Goal: Task Accomplishment & Management: Complete application form

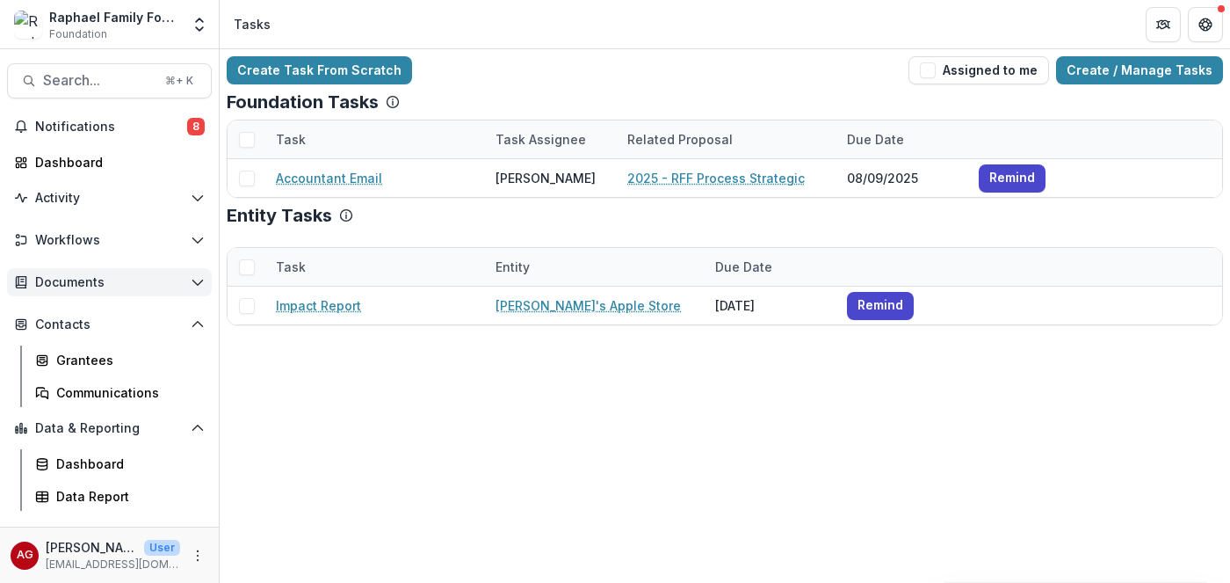
click at [60, 286] on span "Documents" at bounding box center [109, 282] width 149 height 15
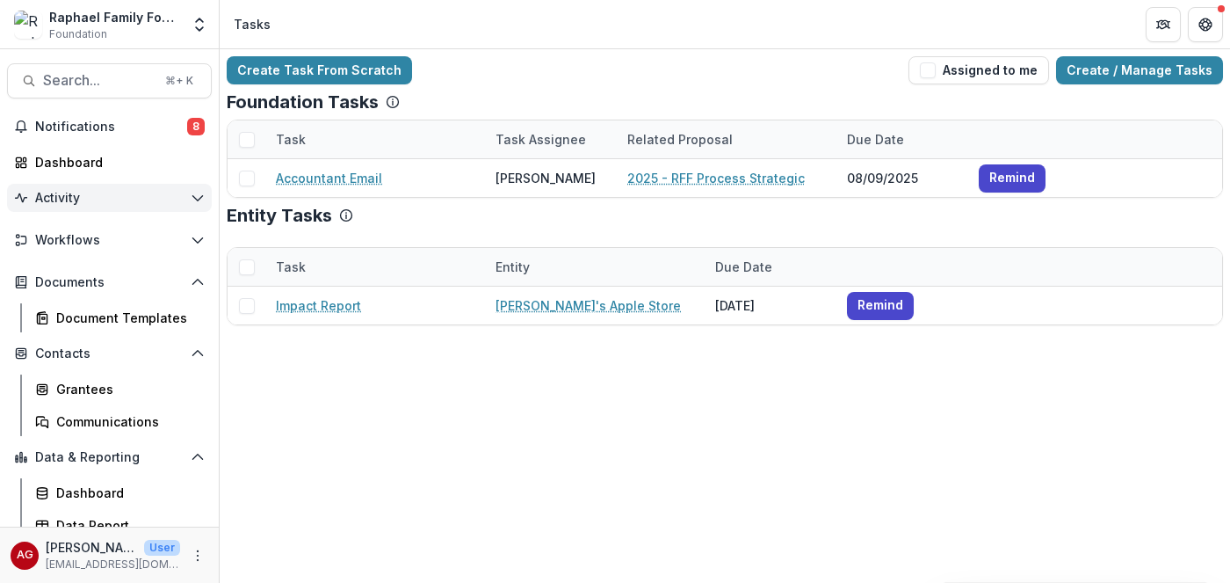
click at [76, 207] on button "Activity" at bounding box center [109, 198] width 205 height 28
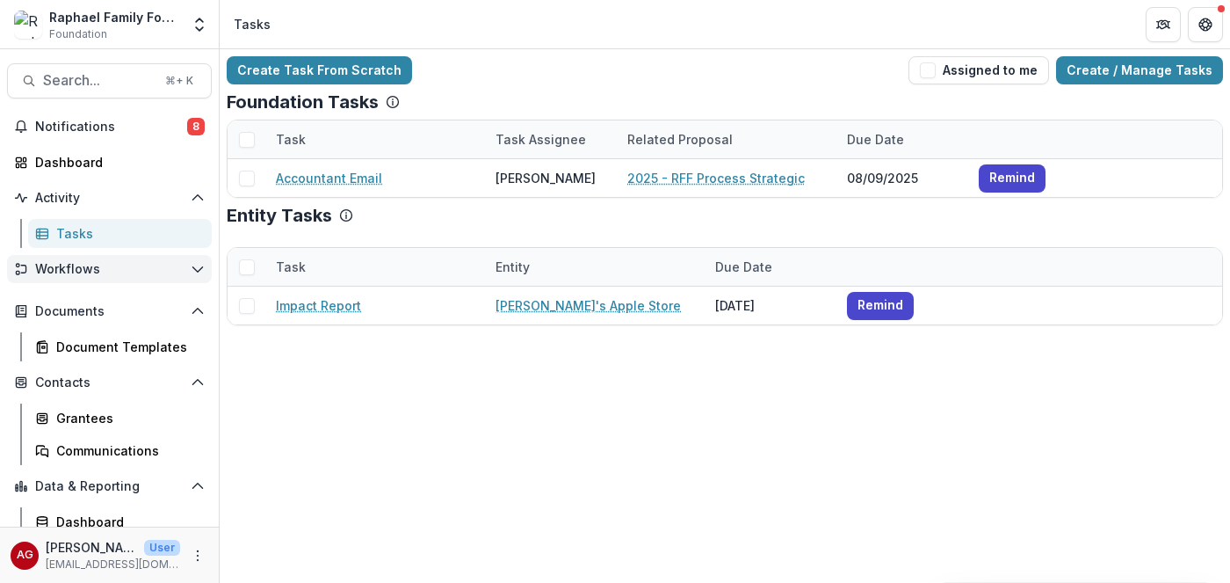
click at [72, 277] on button "Workflows" at bounding box center [109, 269] width 205 height 28
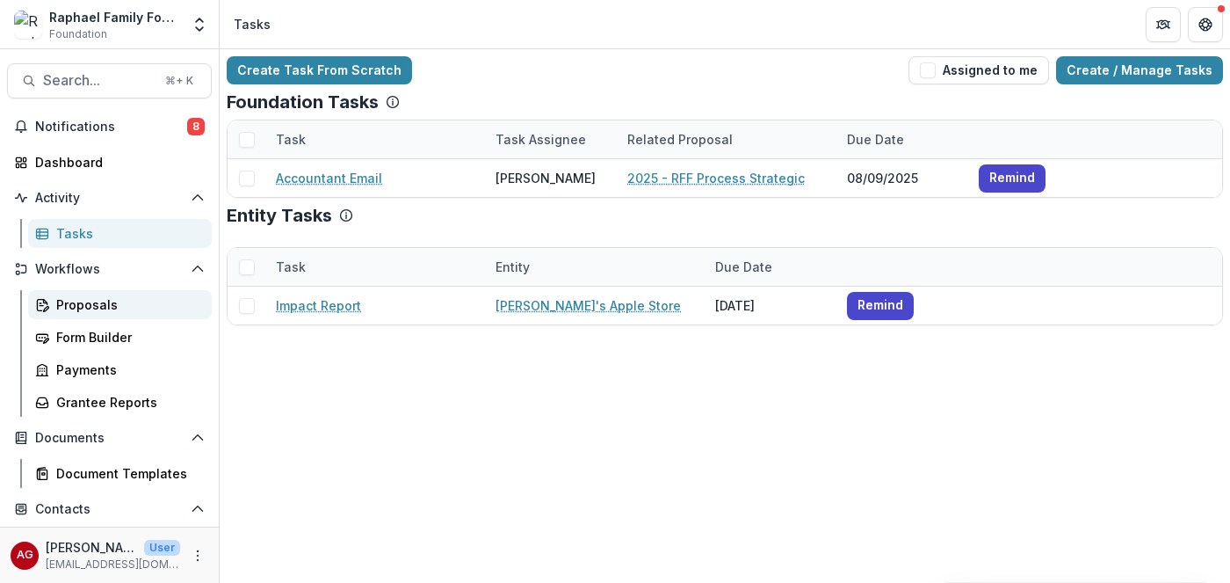
click at [72, 308] on div "Proposals" at bounding box center [126, 304] width 141 height 18
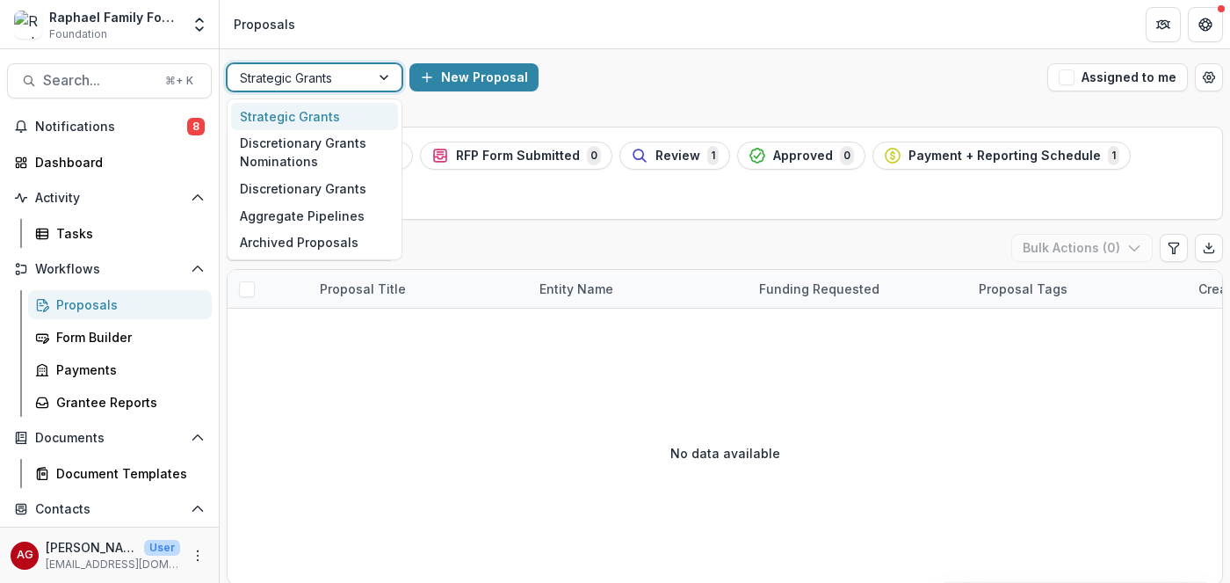
click at [384, 77] on div at bounding box center [386, 77] width 32 height 26
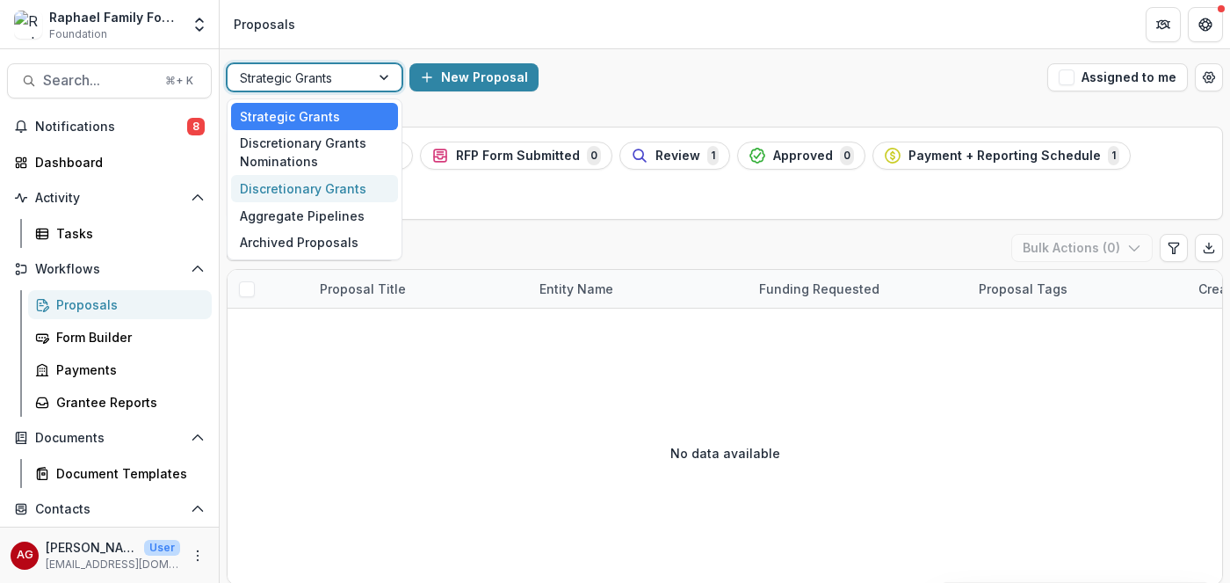
click at [330, 191] on div "Discretionary Grants" at bounding box center [314, 188] width 167 height 27
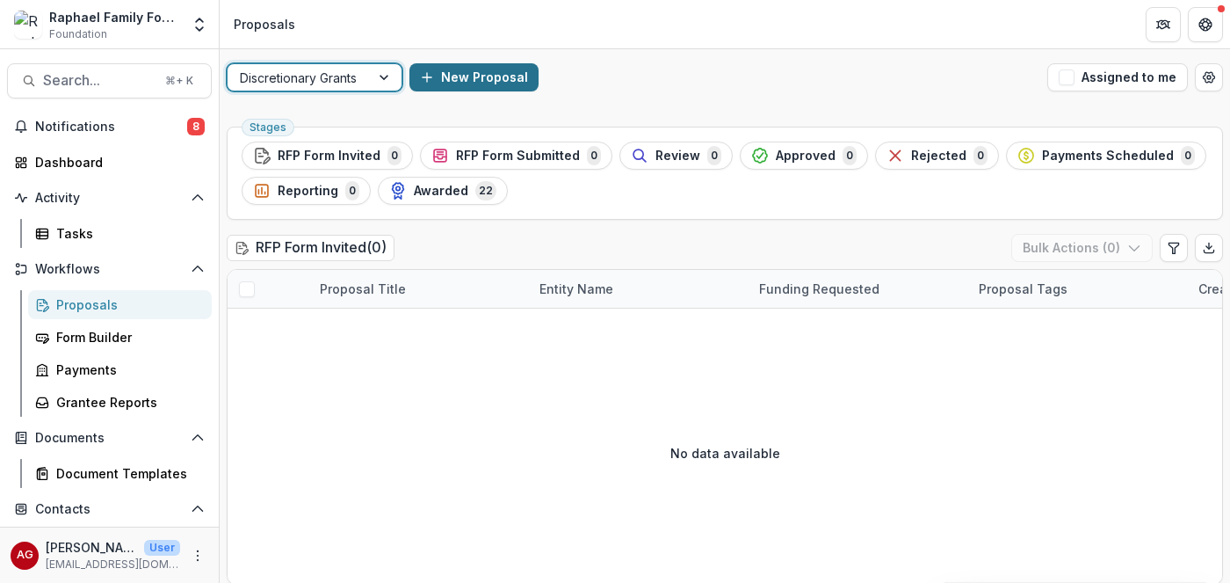
click at [478, 74] on button "New Proposal" at bounding box center [473, 77] width 129 height 28
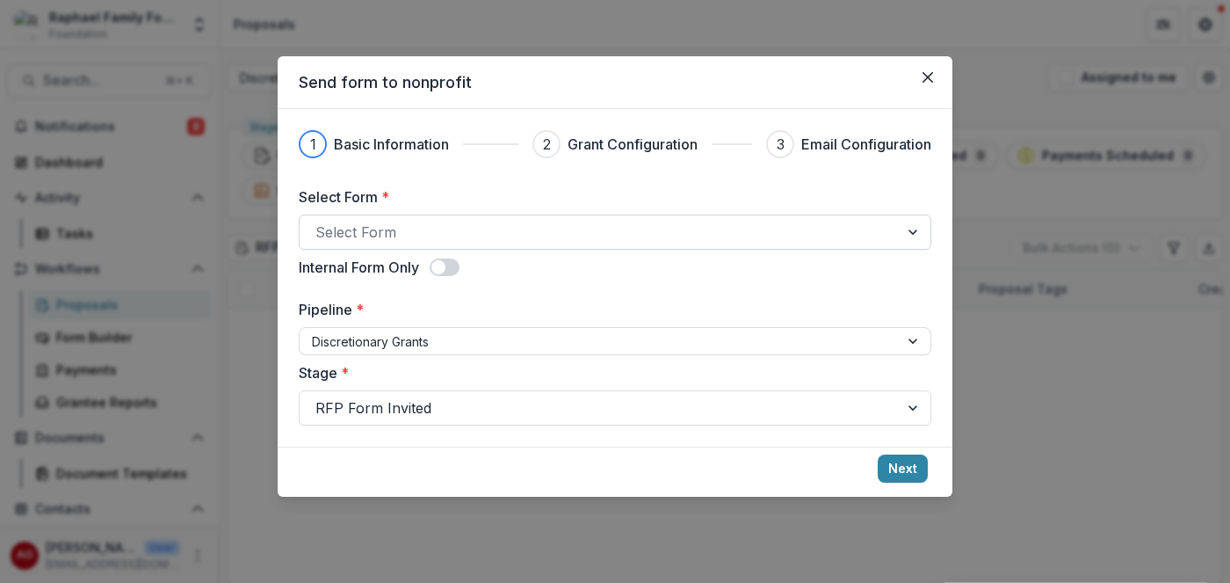
click at [839, 233] on div at bounding box center [599, 232] width 568 height 25
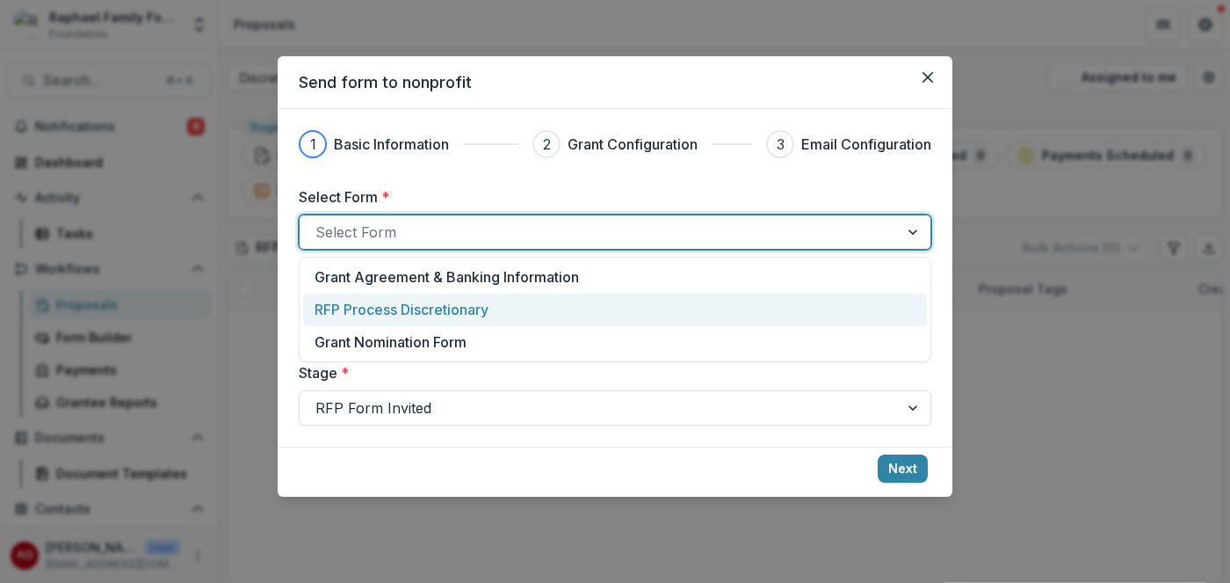
click at [772, 305] on div "RFP Process Discretionary" at bounding box center [615, 309] width 601 height 21
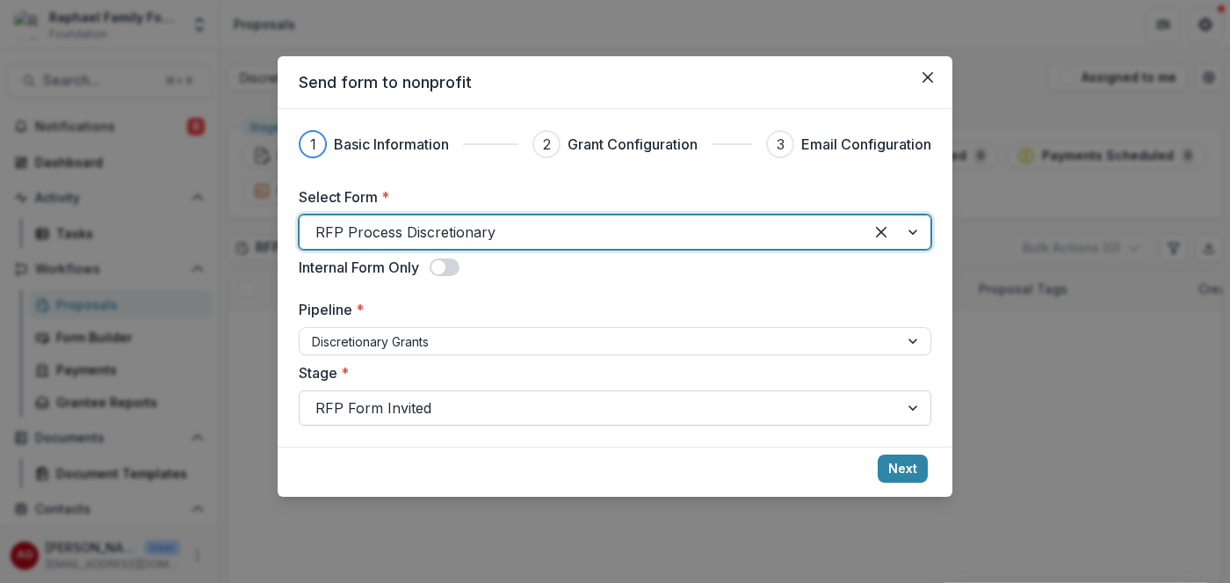
click at [724, 409] on div at bounding box center [599, 407] width 568 height 25
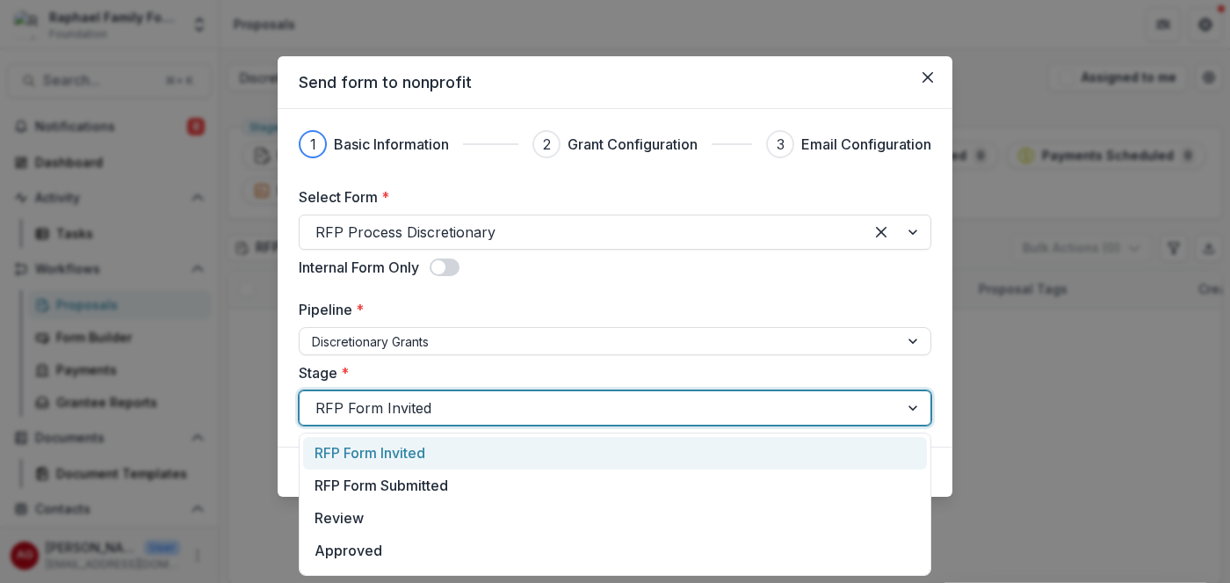
click at [724, 409] on div at bounding box center [599, 407] width 568 height 25
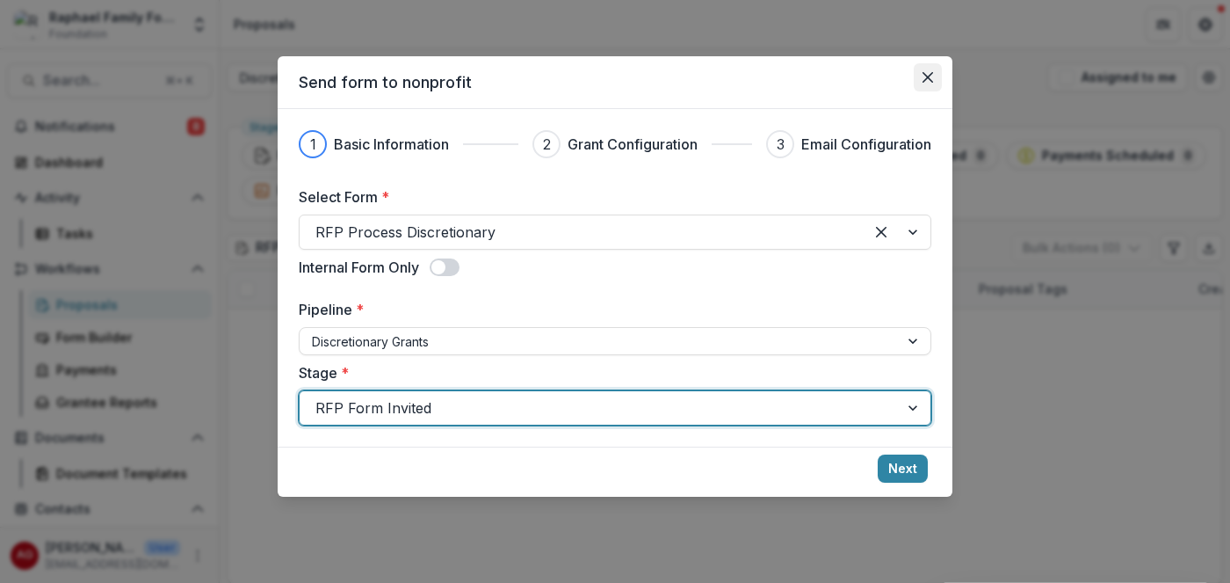
click at [934, 76] on button "Close" at bounding box center [928, 77] width 28 height 28
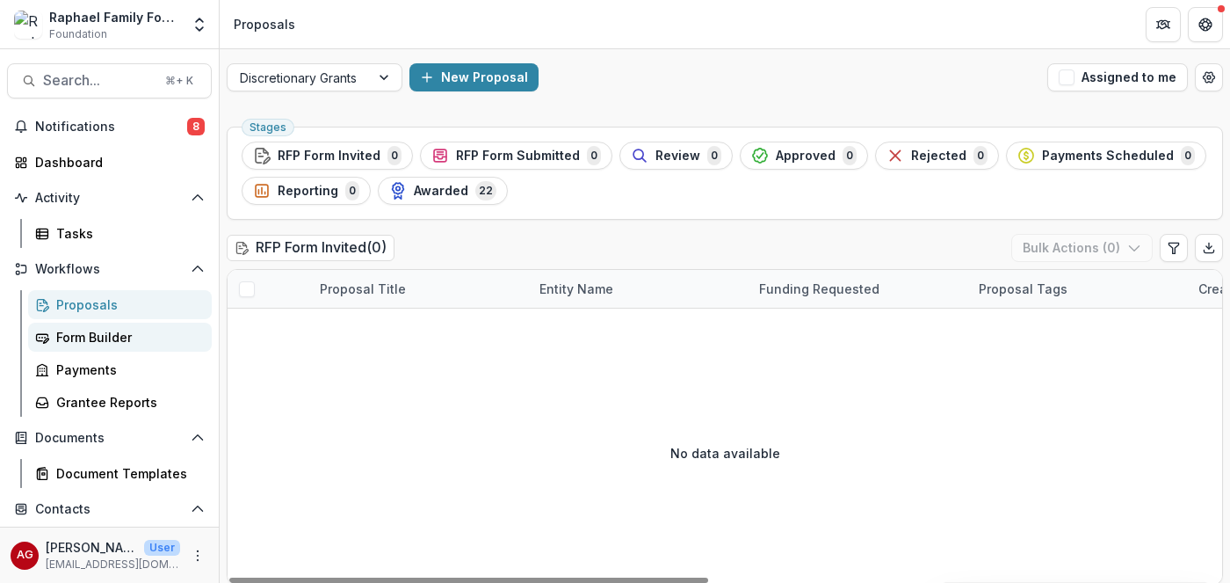
click at [105, 331] on div "Form Builder" at bounding box center [126, 337] width 141 height 18
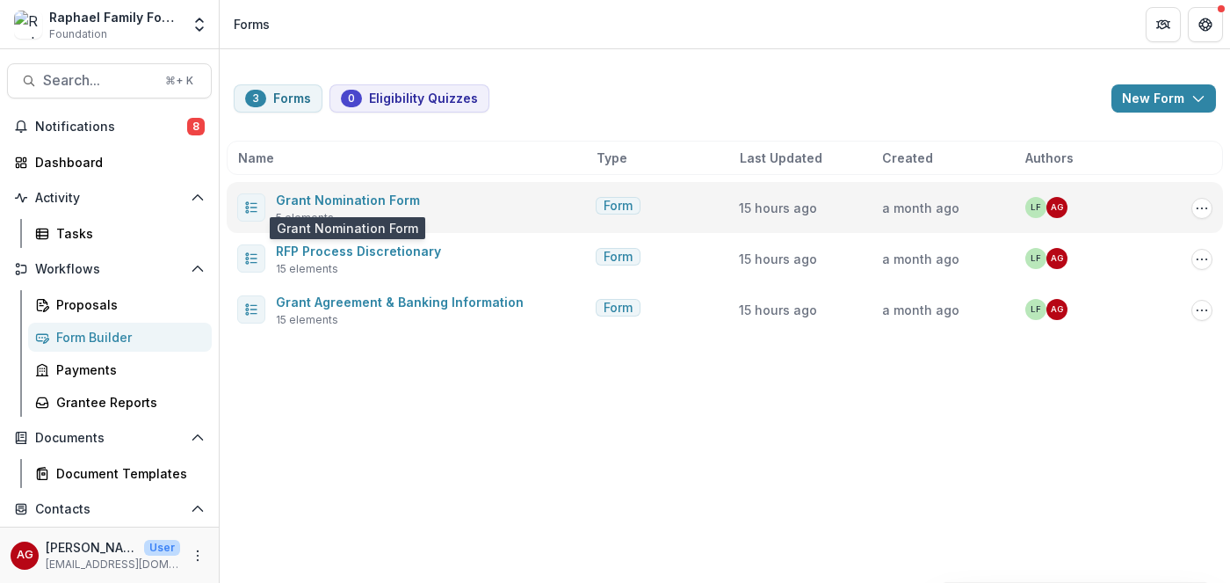
click at [359, 210] on span "Grant Nomination Form" at bounding box center [348, 199] width 144 height 21
click at [368, 206] on link "Grant Nomination Form" at bounding box center [348, 199] width 144 height 15
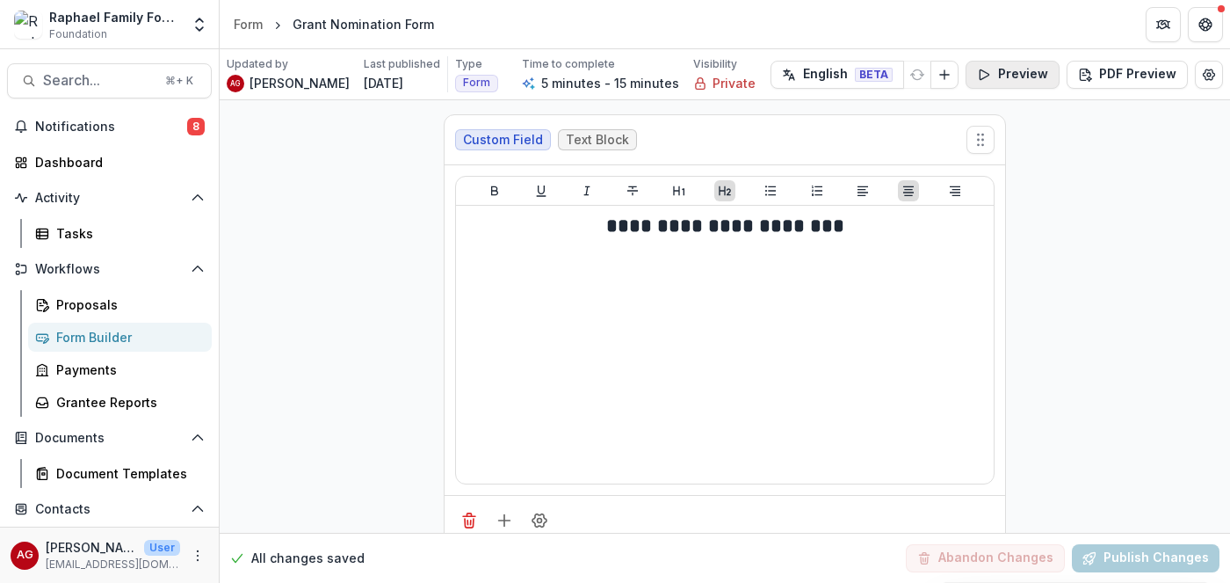
click at [1036, 83] on button "Preview" at bounding box center [1013, 75] width 94 height 28
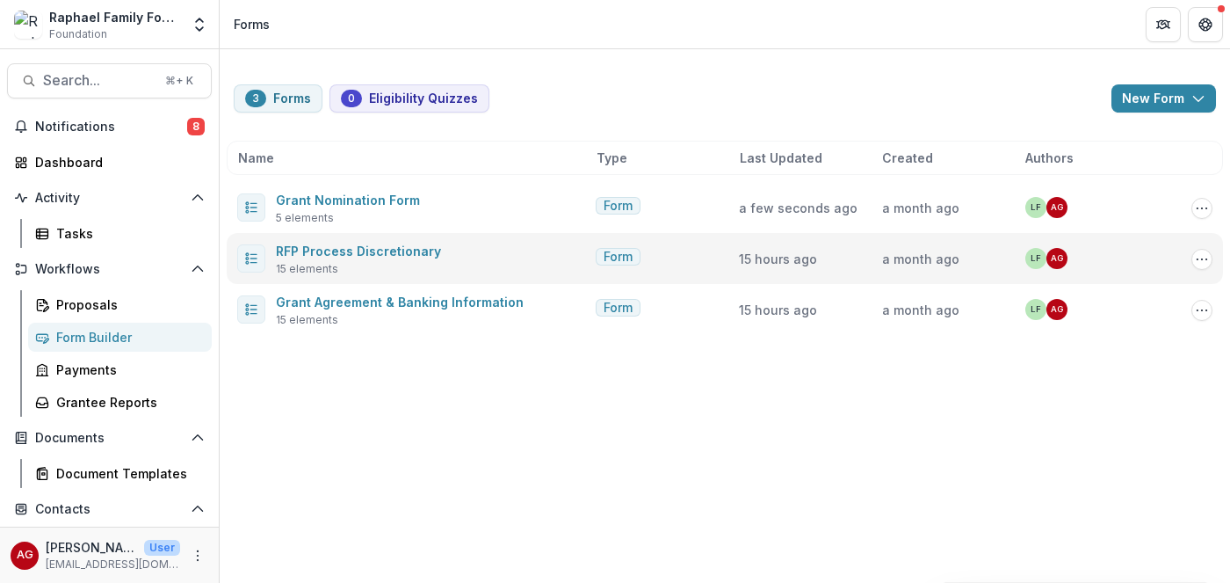
click at [629, 257] on span "Form" at bounding box center [618, 257] width 29 height 15
click at [254, 249] on div at bounding box center [251, 258] width 28 height 28
click at [307, 249] on link "RFP Process Discretionary" at bounding box center [358, 250] width 165 height 15
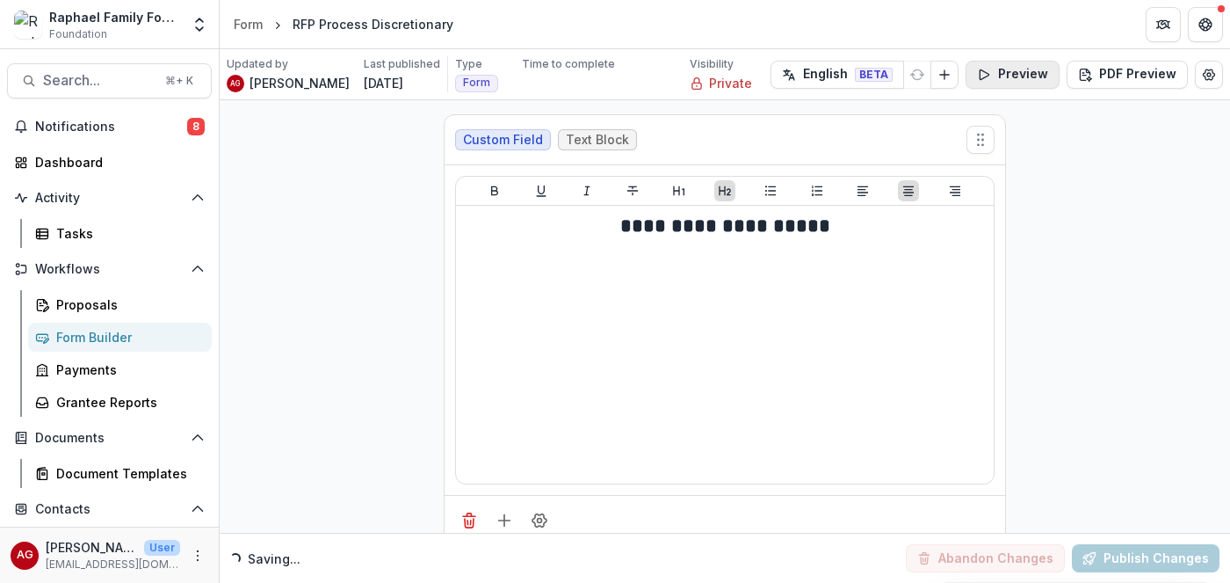
click at [1030, 75] on button "Preview" at bounding box center [1013, 75] width 94 height 28
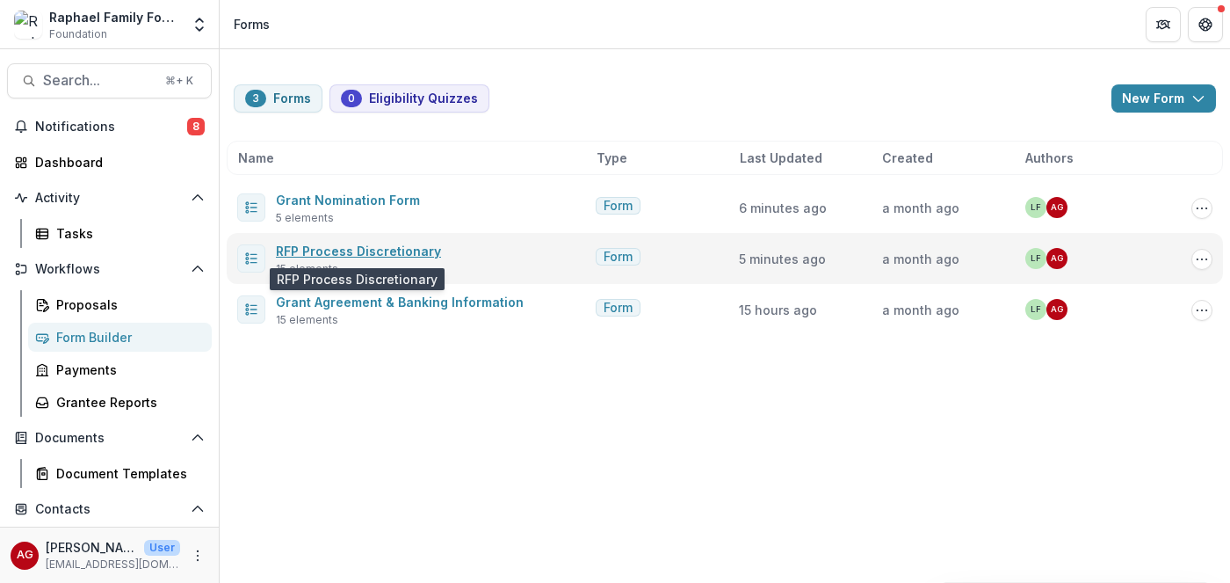
click at [374, 250] on link "RFP Process Discretionary" at bounding box center [358, 250] width 165 height 15
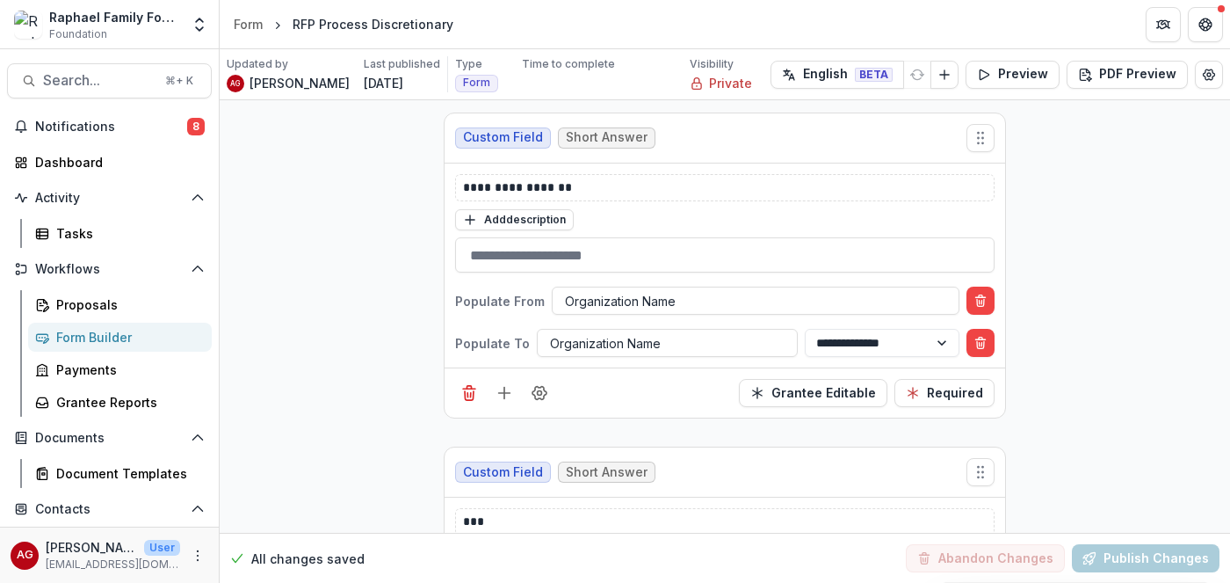
scroll to position [1020, 0]
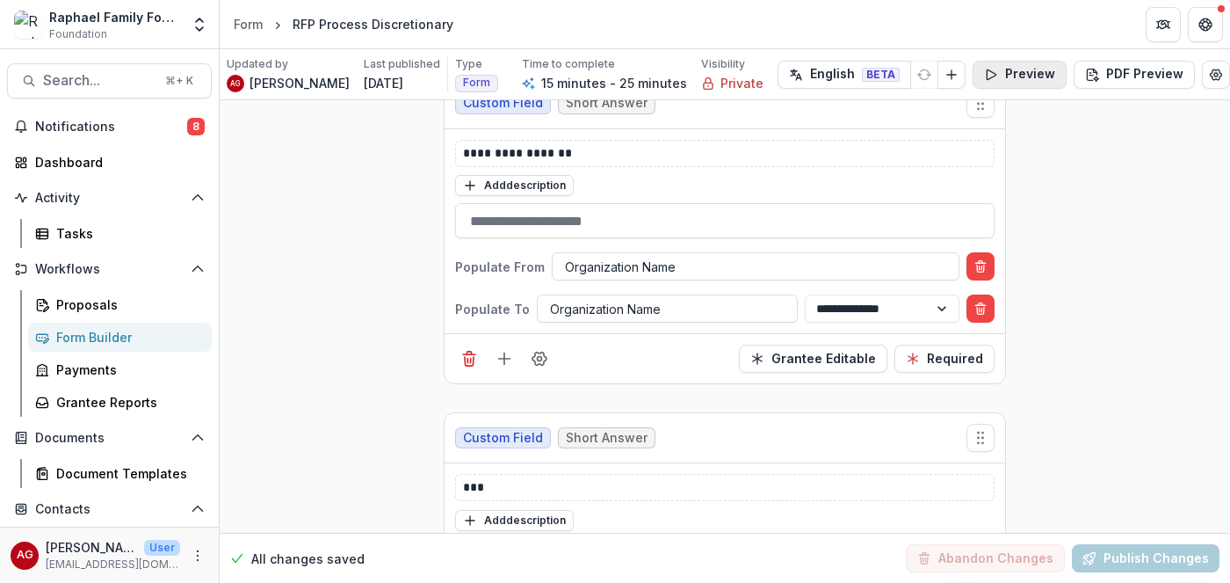
click at [1033, 71] on button "Preview" at bounding box center [1020, 75] width 94 height 28
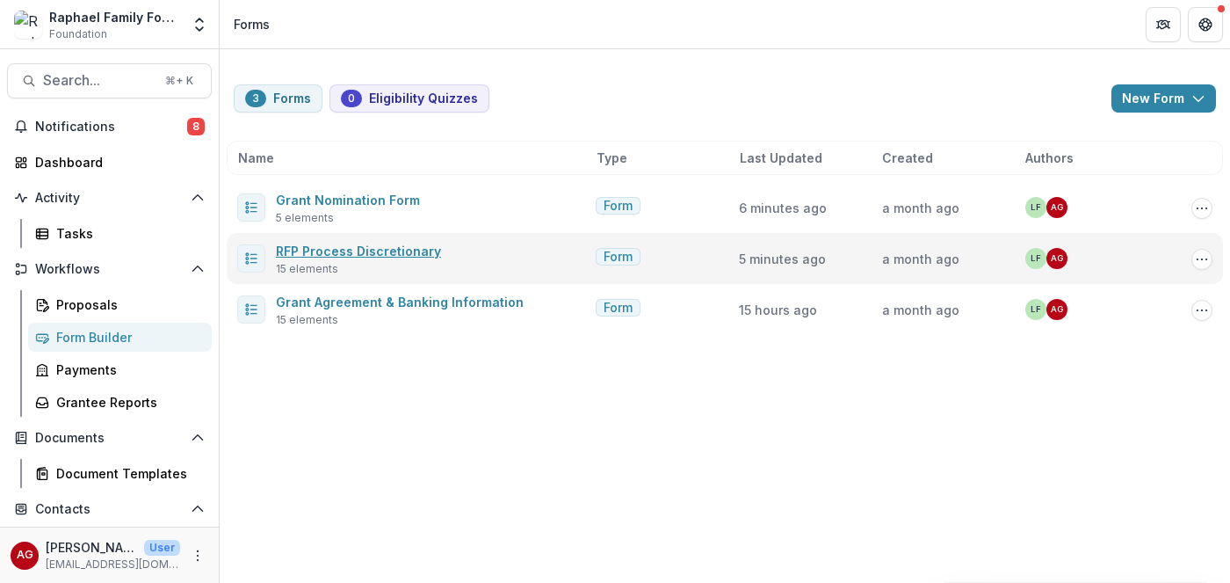
scroll to position [0, 0]
click at [380, 247] on link "RFP Process Discretionary" at bounding box center [358, 250] width 165 height 15
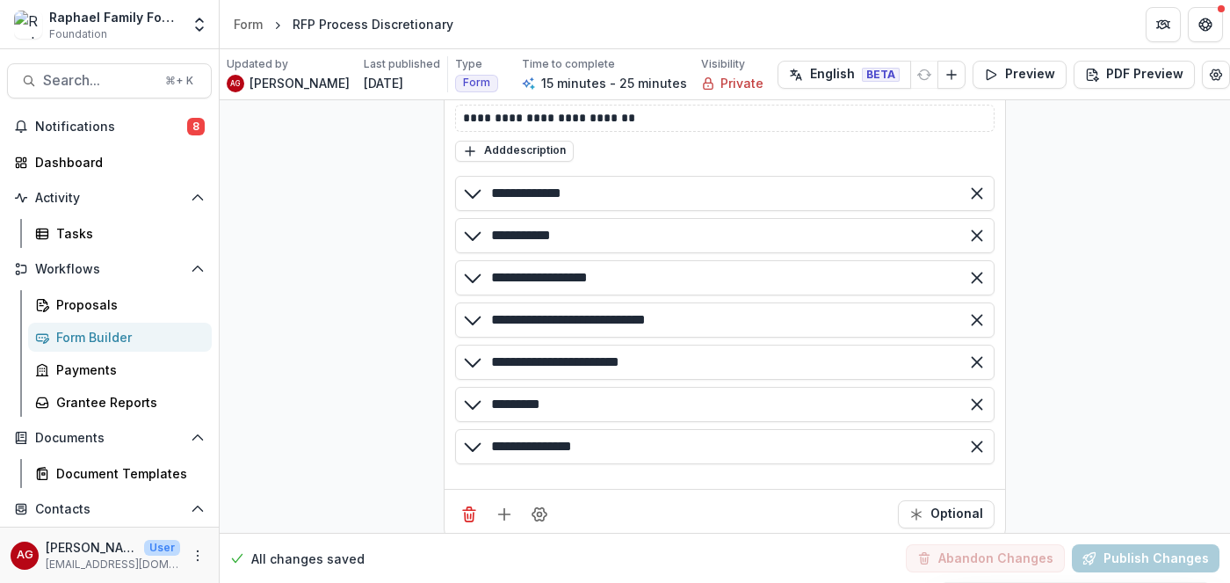
scroll to position [649, 0]
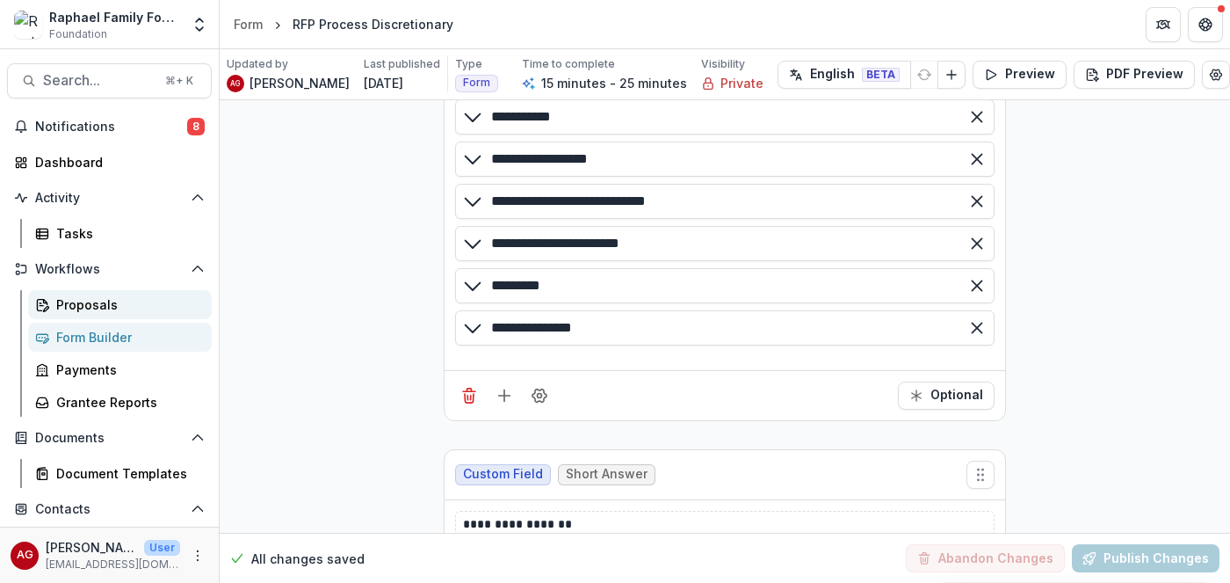
click at [84, 302] on div "Proposals" at bounding box center [126, 304] width 141 height 18
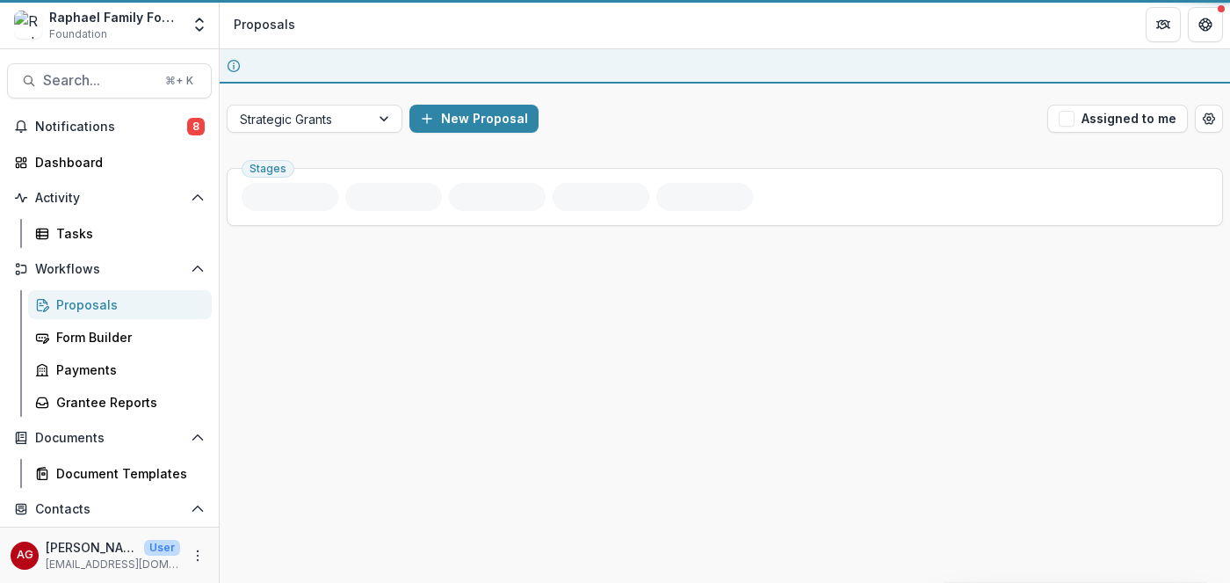
scroll to position [0, 0]
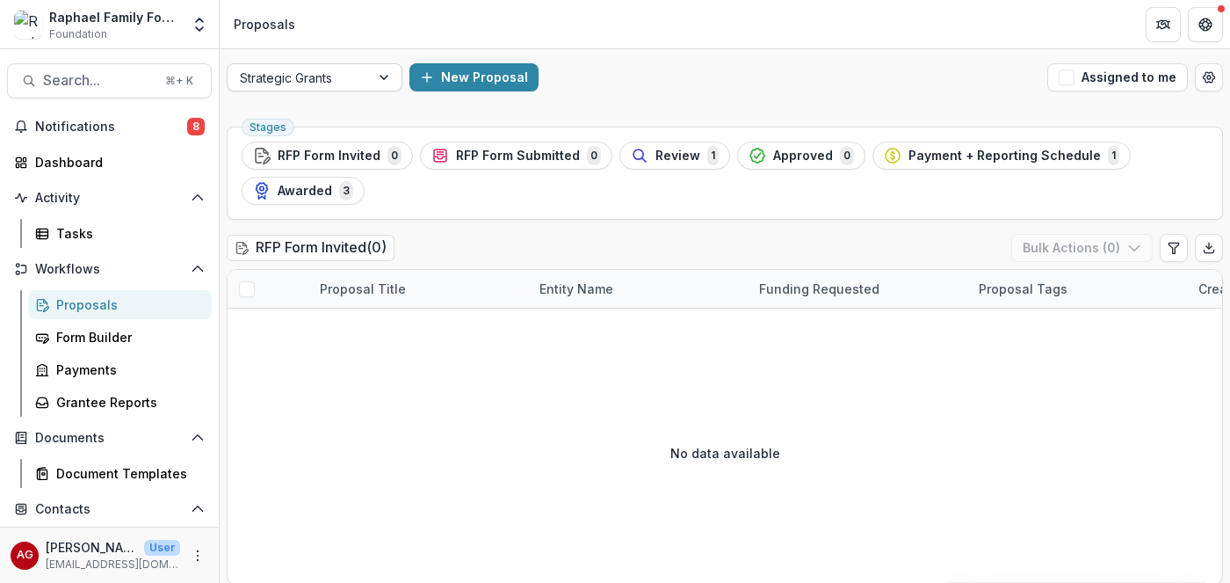
click at [386, 77] on div at bounding box center [386, 77] width 32 height 26
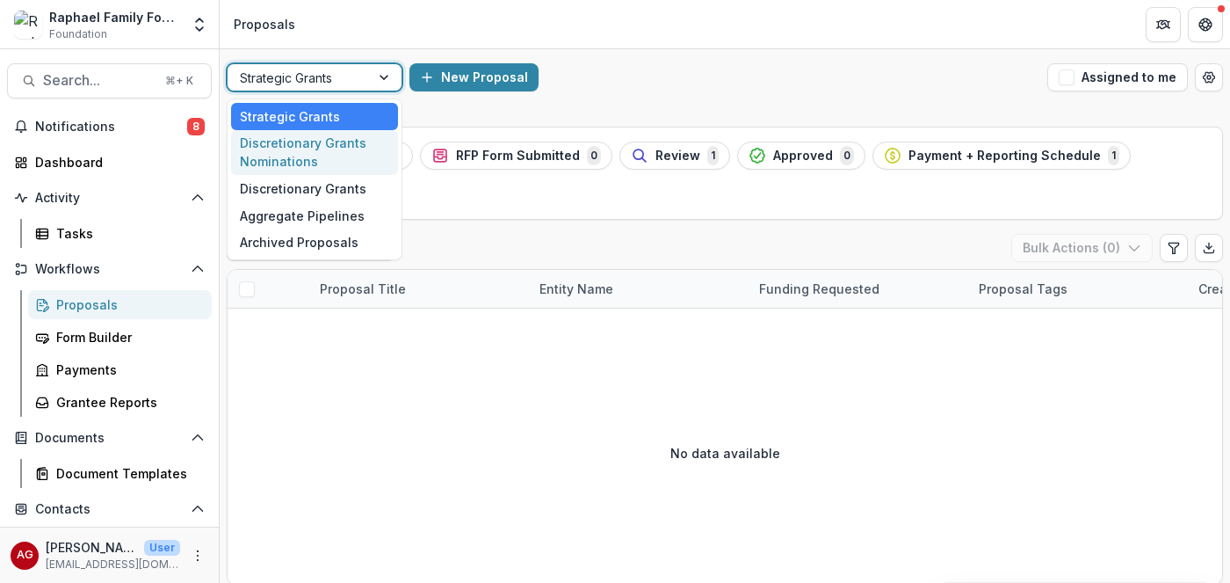
click at [337, 158] on div "Discretionary Grants Nominations" at bounding box center [314, 153] width 167 height 46
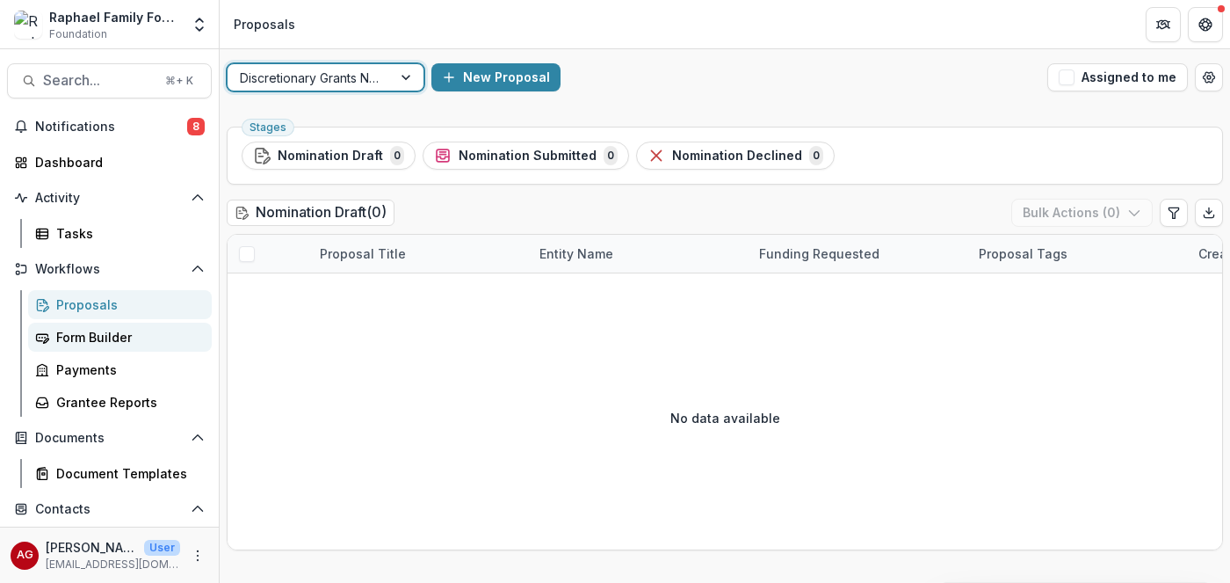
click at [102, 341] on div "Form Builder" at bounding box center [126, 337] width 141 height 18
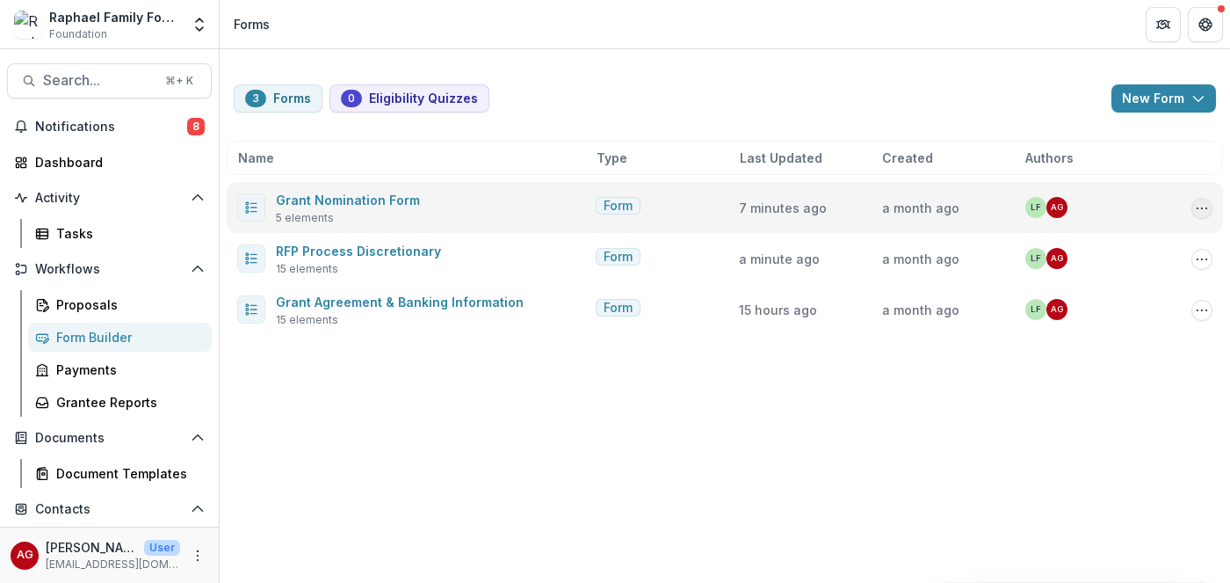
click at [1199, 215] on icon "Options" at bounding box center [1202, 208] width 14 height 14
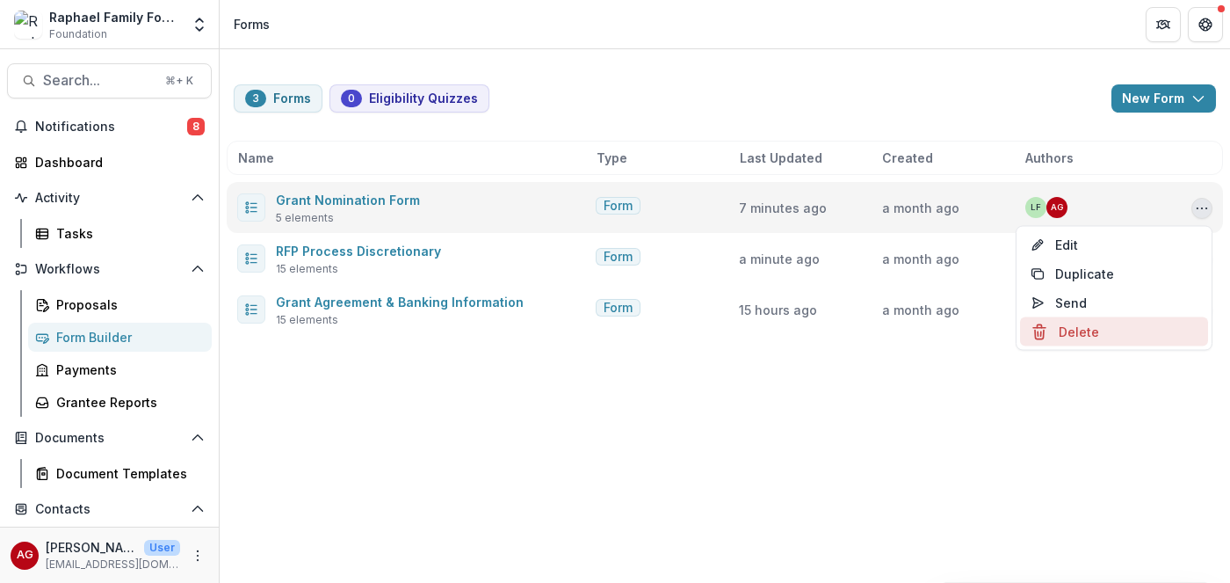
click at [1095, 334] on button "Delete" at bounding box center [1114, 331] width 188 height 29
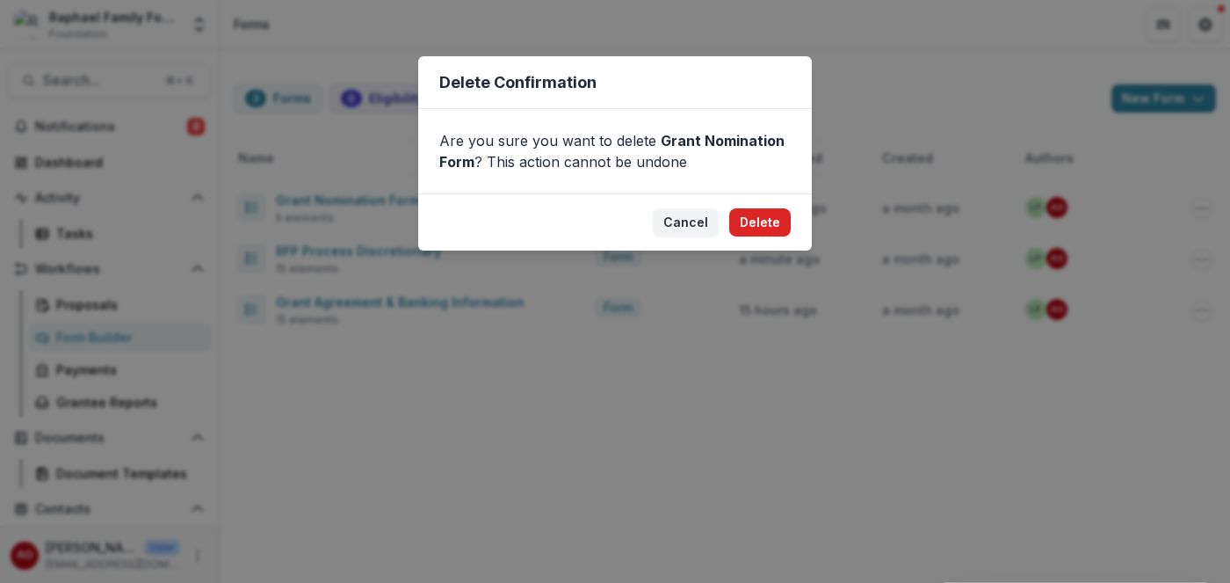
click at [769, 221] on button "Delete" at bounding box center [760, 222] width 62 height 28
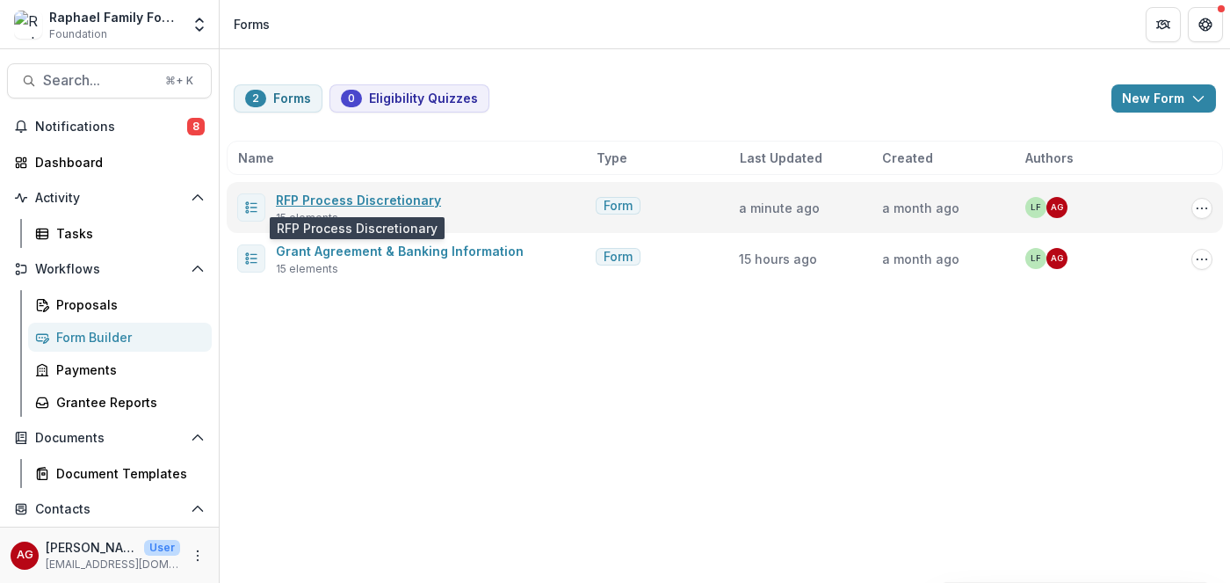
click at [336, 199] on link "RFP Process Discretionary" at bounding box center [358, 199] width 165 height 15
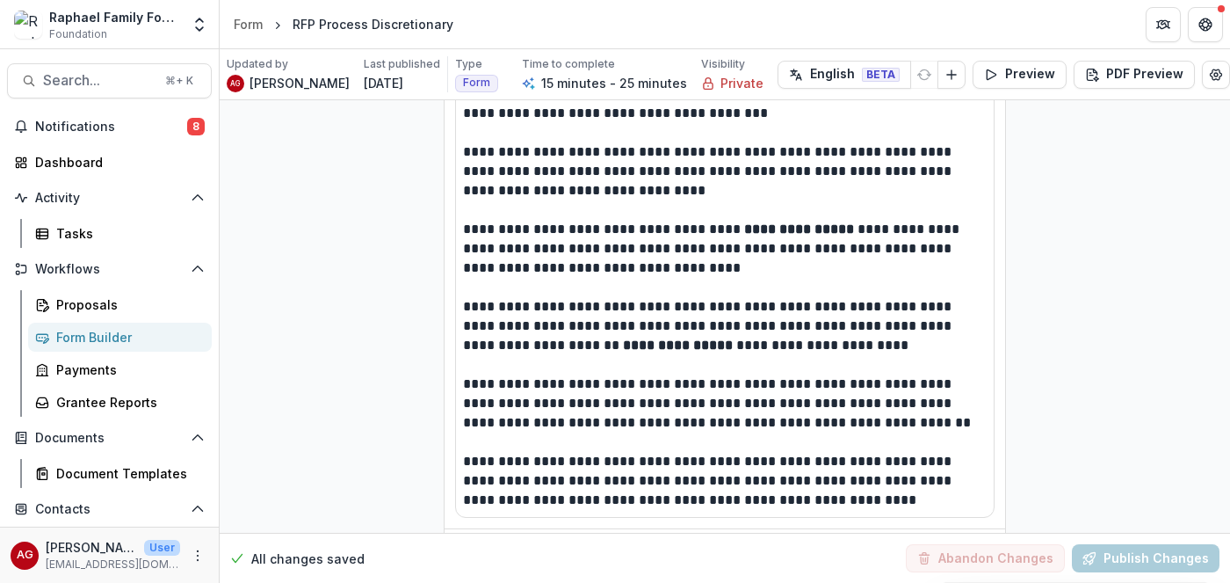
scroll to position [3114, 0]
